Goal: Find specific page/section: Find specific page/section

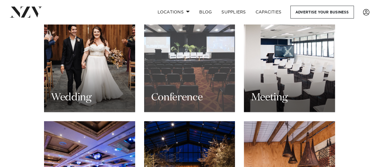
scroll to position [629, 0]
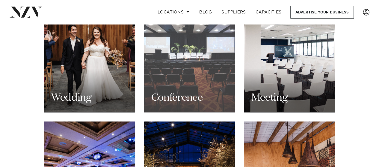
click at [185, 61] on div "Conference" at bounding box center [189, 52] width 91 height 122
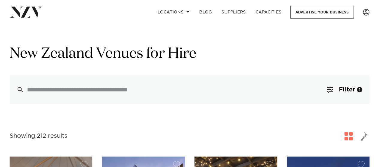
scroll to position [27, 0]
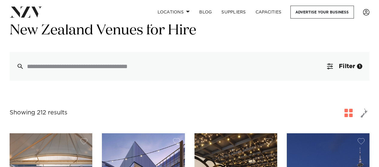
click at [364, 114] on span "button" at bounding box center [363, 113] width 7 height 10
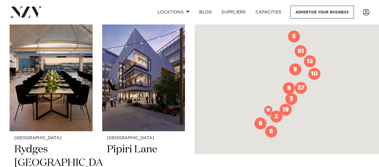
scroll to position [141, 0]
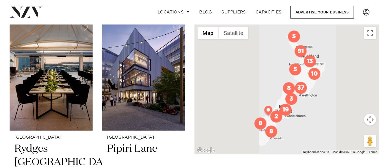
click at [320, 66] on div at bounding box center [286, 89] width 184 height 131
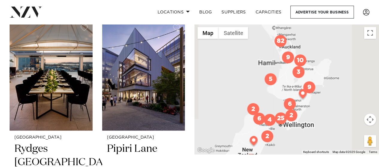
click at [314, 69] on div at bounding box center [286, 89] width 184 height 131
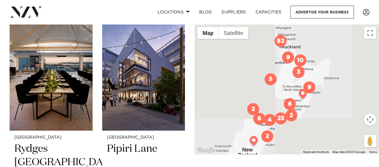
click at [314, 69] on div at bounding box center [286, 89] width 184 height 131
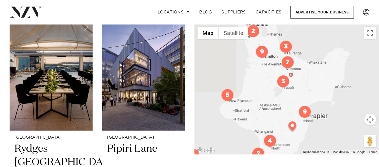
click at [300, 72] on div at bounding box center [286, 89] width 184 height 131
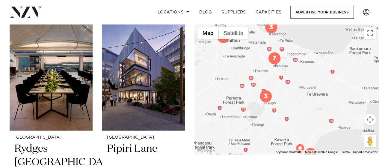
click at [300, 72] on div at bounding box center [286, 89] width 184 height 131
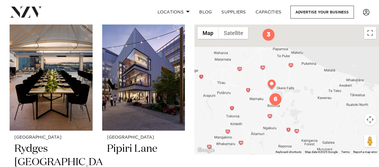
drag, startPoint x: 290, startPoint y: 60, endPoint x: 319, endPoint y: 109, distance: 56.9
click at [319, 109] on div at bounding box center [286, 89] width 184 height 131
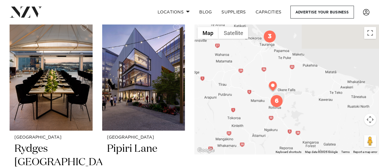
click at [272, 102] on img "6" at bounding box center [276, 101] width 12 height 12
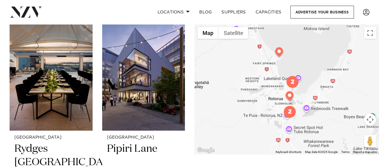
click at [288, 94] on img at bounding box center [289, 97] width 10 height 12
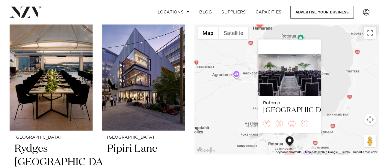
click at [334, 81] on div "Rotorua Arawa Park Hotel" at bounding box center [286, 89] width 184 height 131
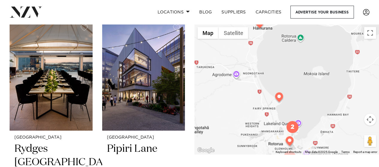
click at [280, 99] on img at bounding box center [279, 99] width 10 height 12
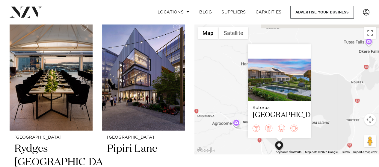
click at [325, 117] on div "Rotorua Black Swan Lakeside Boutique Hotel" at bounding box center [286, 89] width 184 height 131
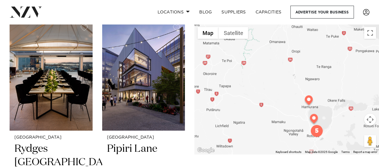
click at [318, 129] on img "5" at bounding box center [317, 131] width 12 height 12
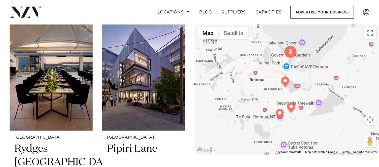
click at [291, 50] on img "2" at bounding box center [290, 52] width 12 height 12
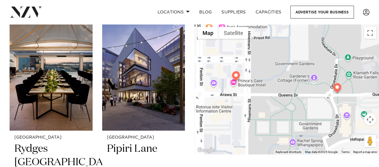
click at [335, 85] on img at bounding box center [337, 89] width 10 height 12
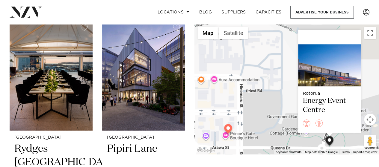
click at [228, 130] on img at bounding box center [228, 130] width 10 height 12
